Goal: Participate in discussion

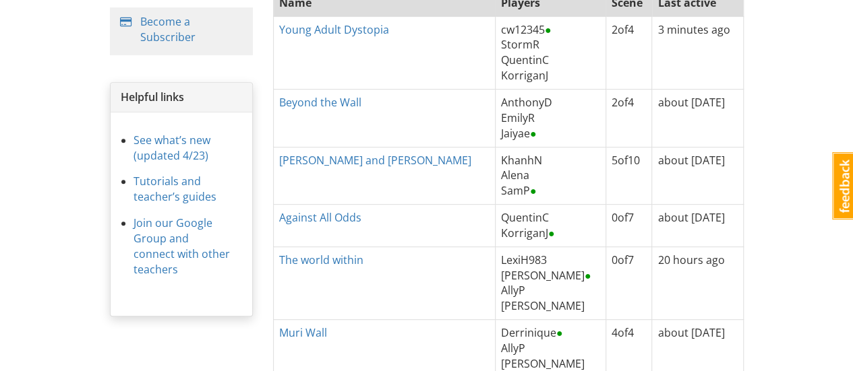
scroll to position [202, 0]
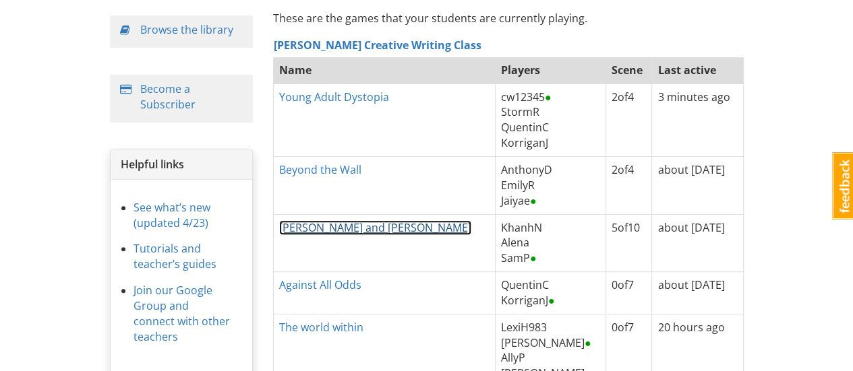
click at [310, 230] on link "[PERSON_NAME] and [PERSON_NAME]" at bounding box center [375, 227] width 192 height 15
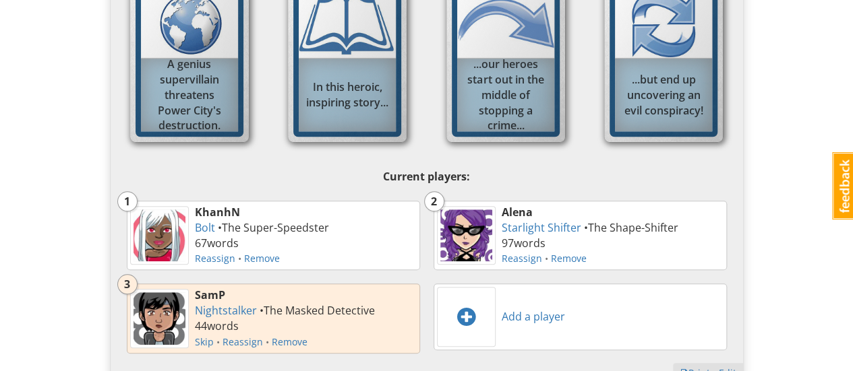
scroll to position [539, 0]
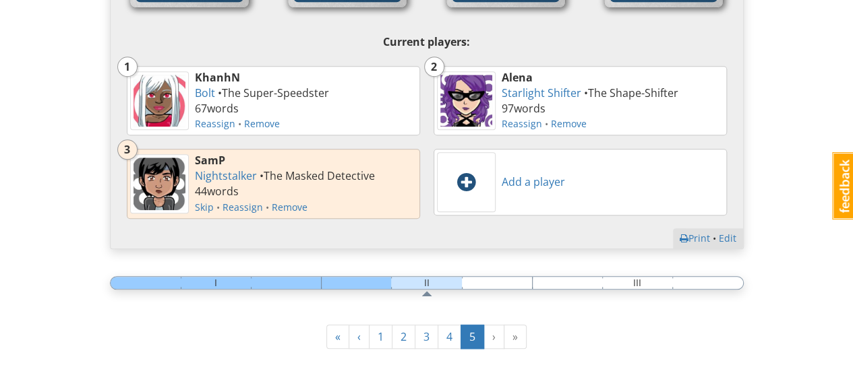
click at [471, 175] on span at bounding box center [466, 182] width 18 height 22
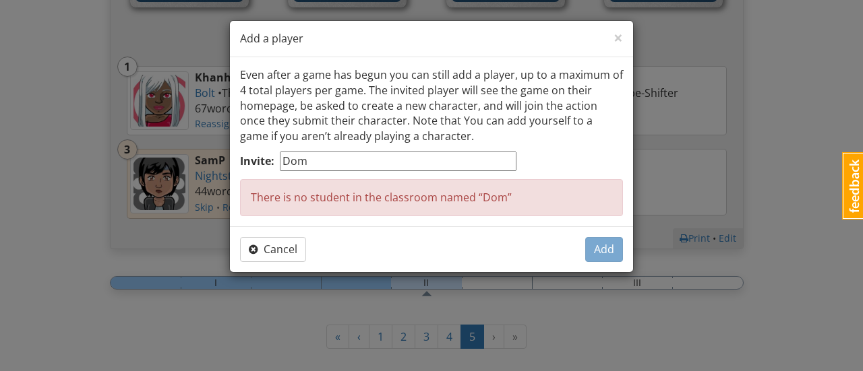
type input "DomV"
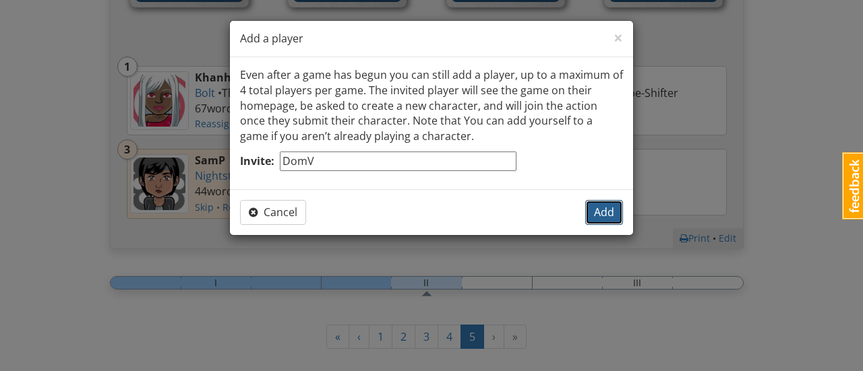
click at [604, 210] on span "Add" at bounding box center [604, 212] width 20 height 15
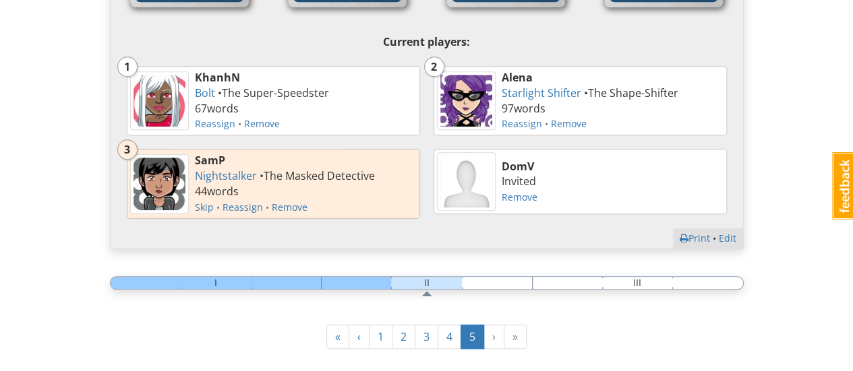
click at [733, 169] on div "DomV online now Invited Remove" at bounding box center [580, 181] width 307 height 79
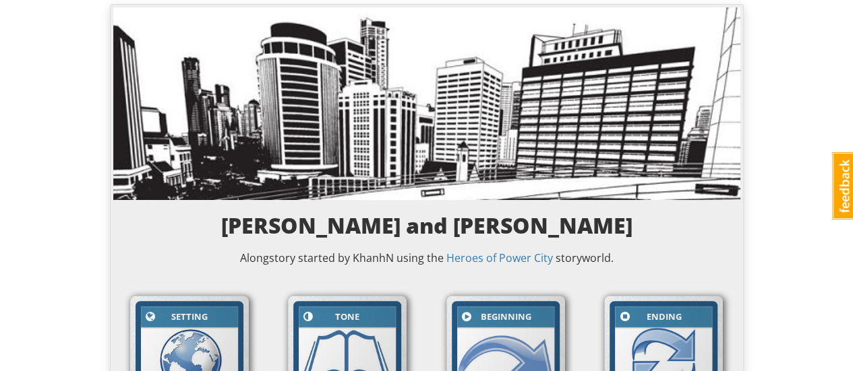
scroll to position [0, 0]
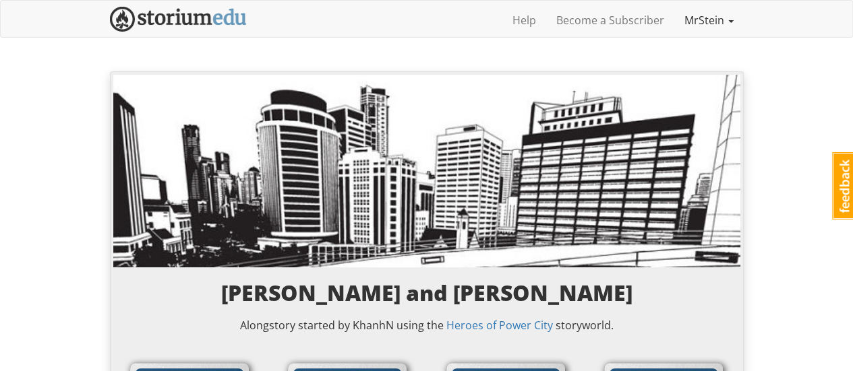
click at [710, 16] on link "MrStein" at bounding box center [708, 20] width 69 height 34
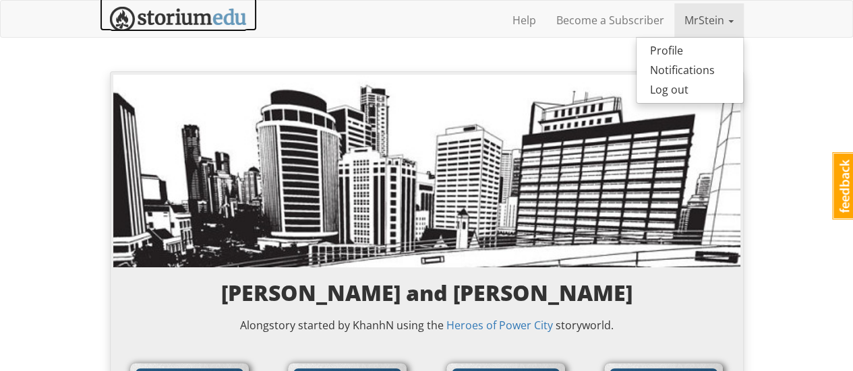
click at [152, 24] on img at bounding box center [178, 19] width 137 height 25
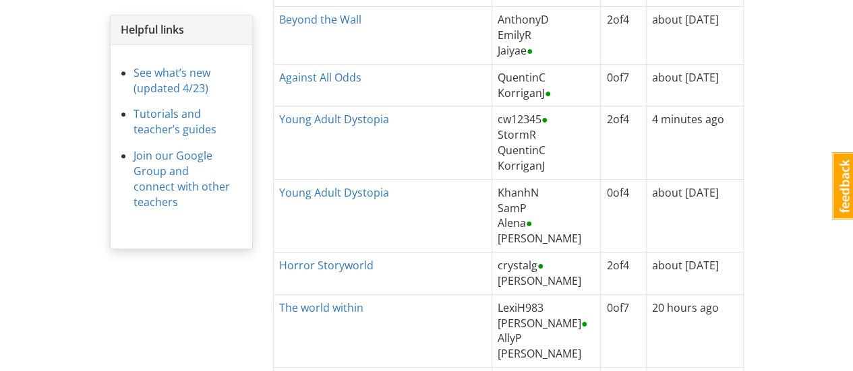
scroll to position [202, 0]
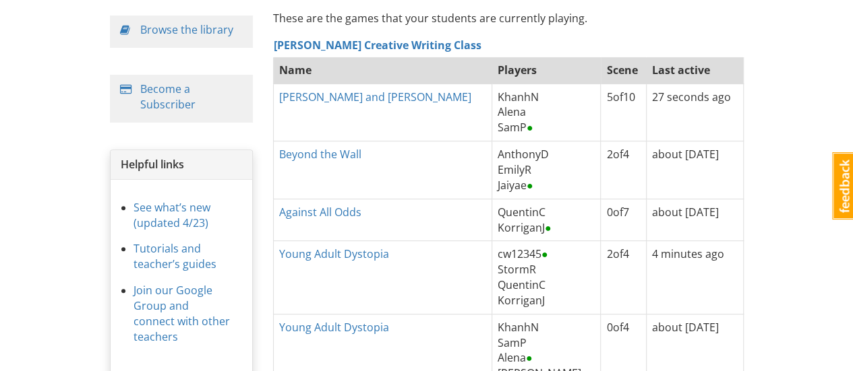
click at [764, 96] on div "mrstein MrStein 1 Toggle navigation Help Become a Subscriber MrStein Profile No…" at bounding box center [426, 228] width 853 height 860
click at [758, 102] on div "mrstein MrStein 1 Toggle navigation Help Become a Subscriber MrStein Profile No…" at bounding box center [426, 228] width 853 height 860
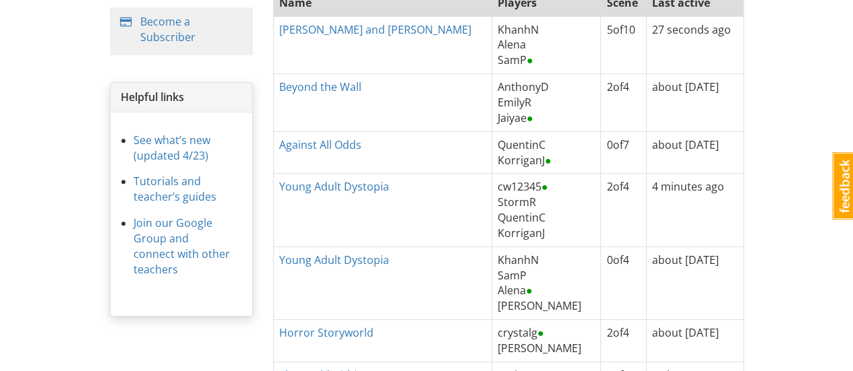
click at [756, 95] on div "mrstein MrStein 1 Toggle navigation Help Become a Subscriber MrStein Profile No…" at bounding box center [426, 160] width 853 height 860
click at [754, 34] on div "mrstein MrStein 1 Toggle navigation Help Become a Subscriber MrStein Profile No…" at bounding box center [426, 160] width 853 height 860
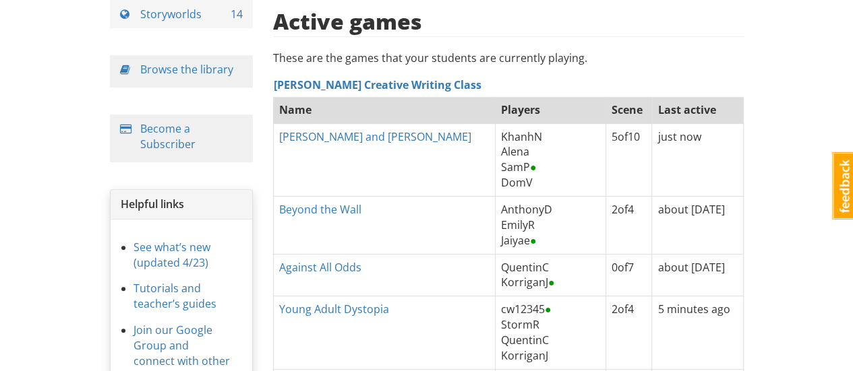
scroll to position [230, 0]
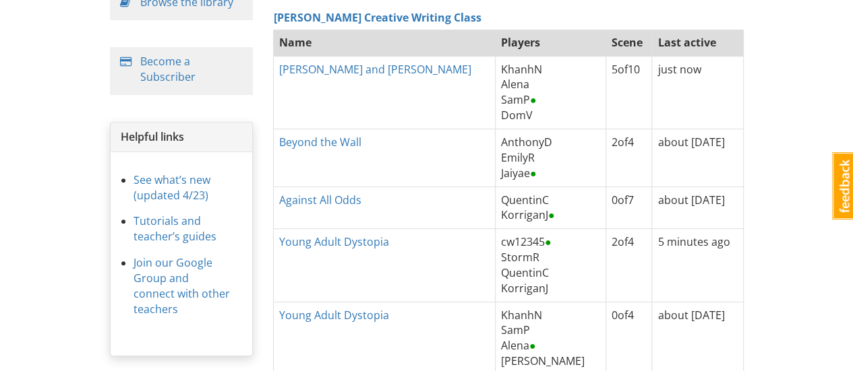
click at [759, 80] on div "mrstein MrStein 1 Toggle navigation Help Become a Subscriber MrStein Profile No…" at bounding box center [426, 207] width 853 height 874
click at [761, 81] on div "mrstein MrStein 1 Toggle navigation Help Become a Subscriber MrStein Profile No…" at bounding box center [426, 207] width 853 height 874
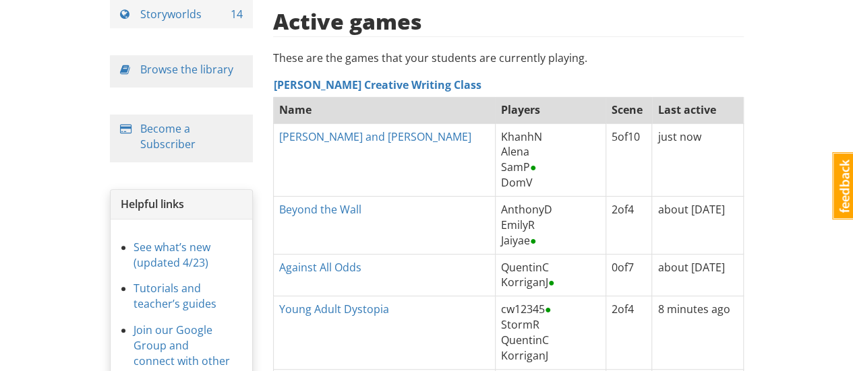
scroll to position [95, 0]
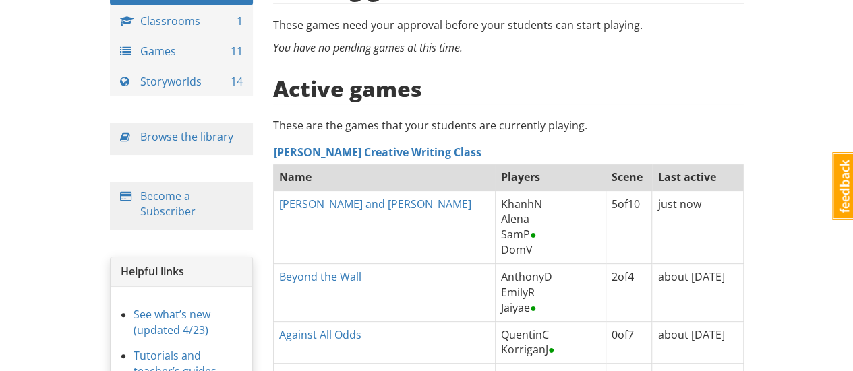
click at [498, 71] on div "Active games" at bounding box center [508, 81] width 471 height 37
click at [469, 78] on div "Active games" at bounding box center [508, 81] width 471 height 37
